Goal: Task Accomplishment & Management: Use online tool/utility

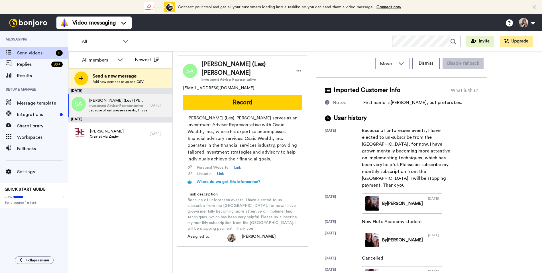
click at [40, 64] on span "Replies" at bounding box center [33, 64] width 32 height 7
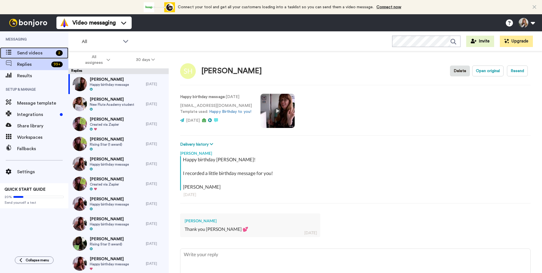
click at [42, 51] on span "Send videos" at bounding box center [35, 53] width 36 height 7
